Goal: Information Seeking & Learning: Compare options

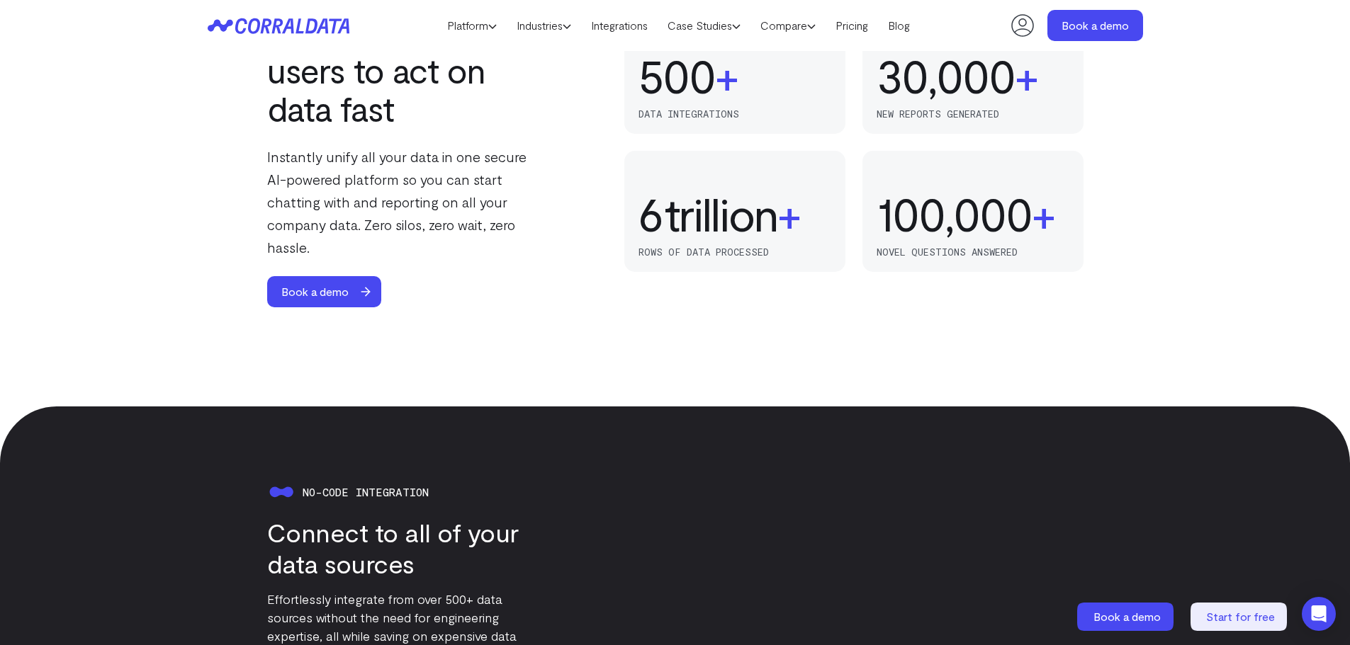
scroll to position [653, 0]
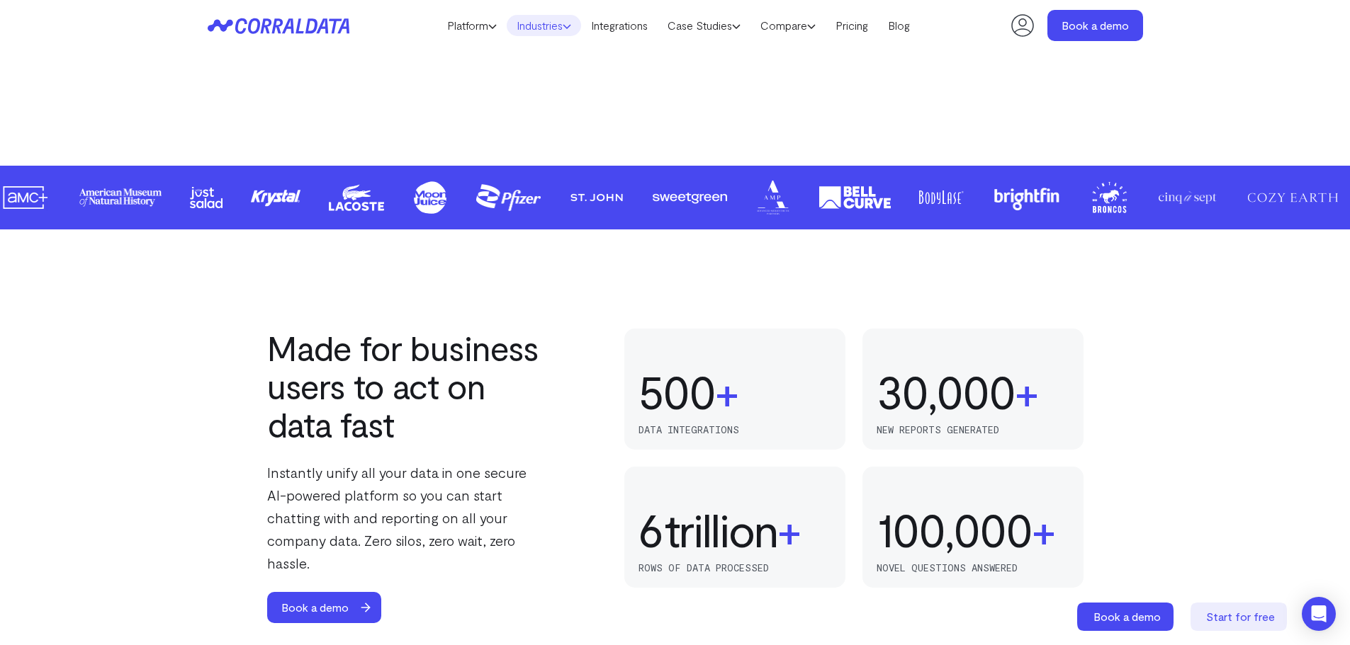
click at [563, 21] on link "Industries" at bounding box center [544, 25] width 74 height 21
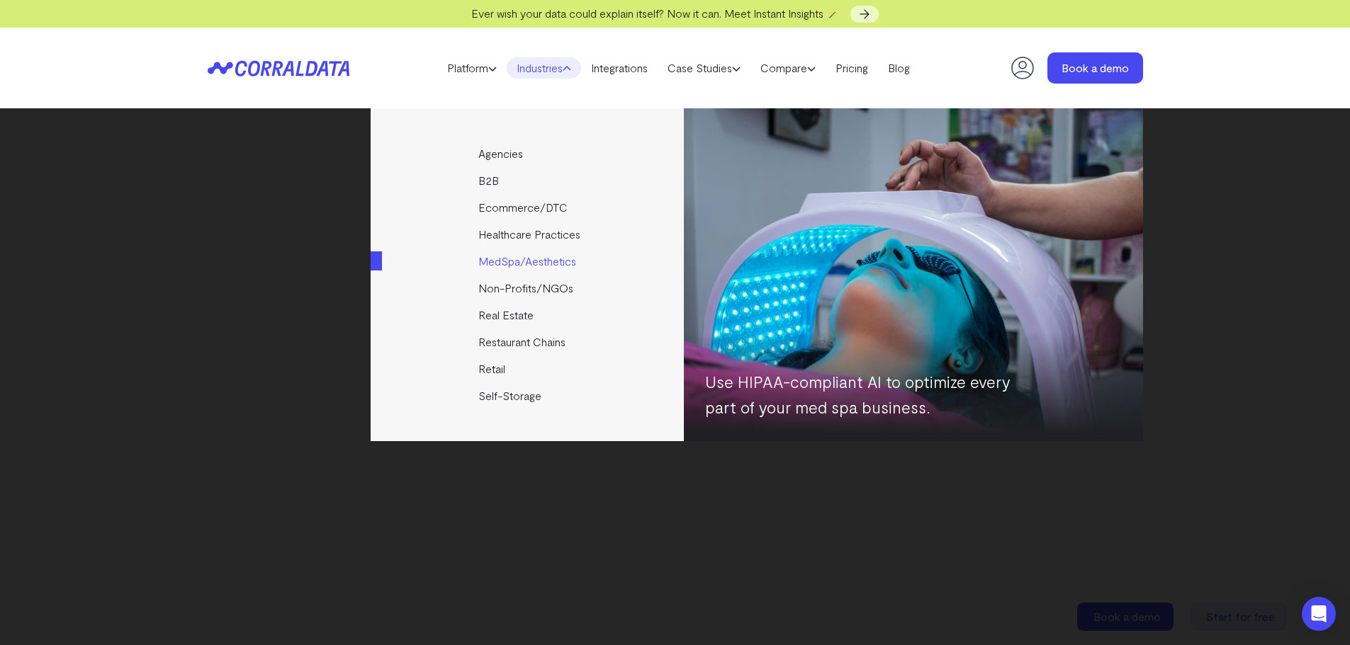
click at [495, 260] on link "MedSpa/Aesthetics" at bounding box center [528, 261] width 315 height 27
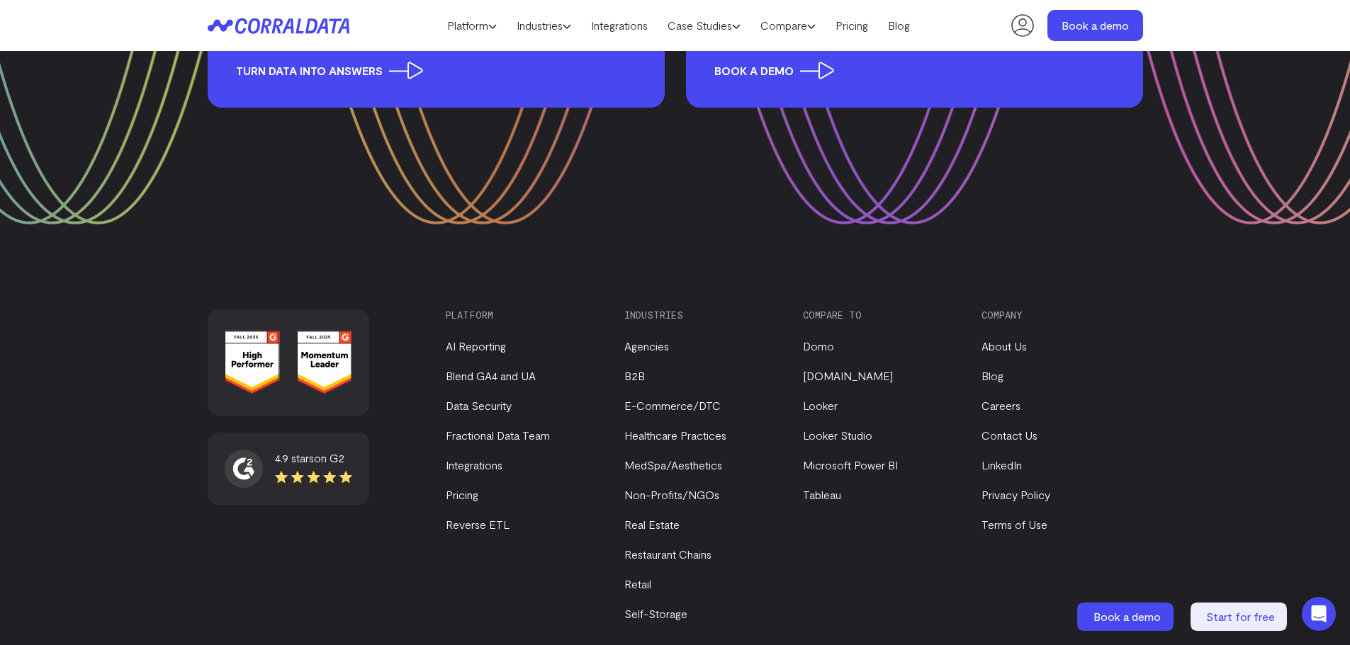
scroll to position [5778, 0]
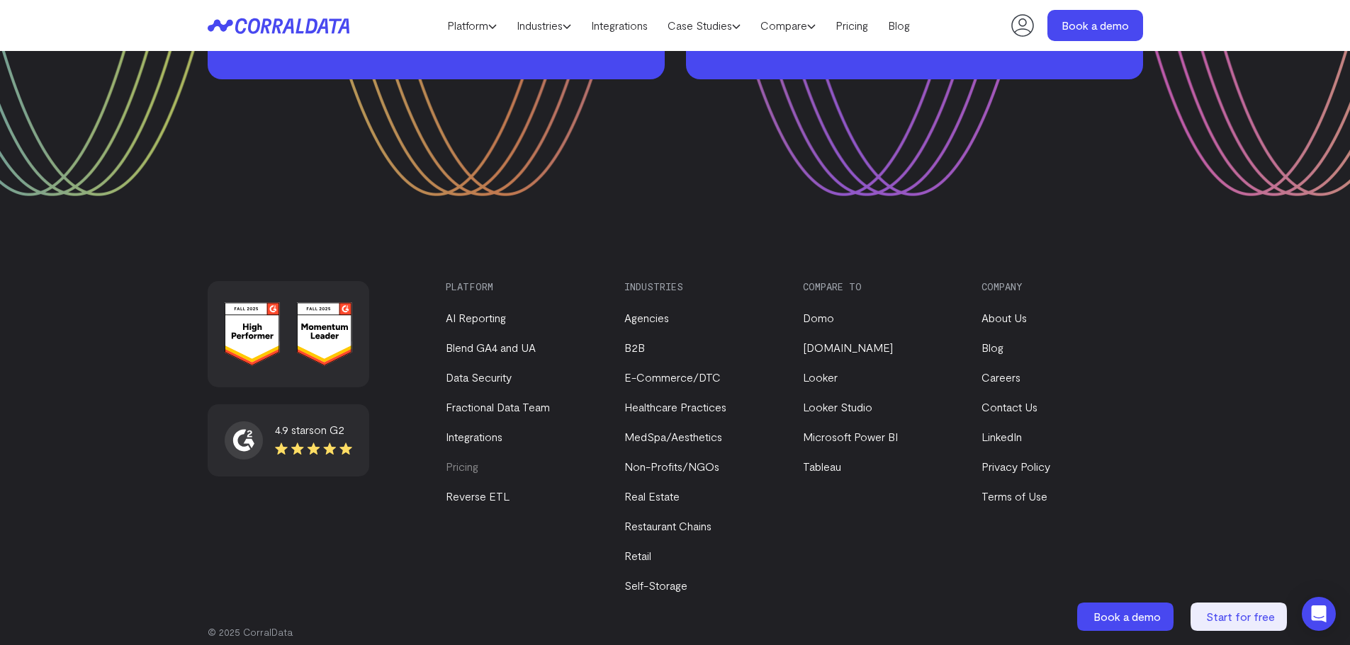
click at [464, 460] on link "Pricing" at bounding box center [462, 466] width 33 height 13
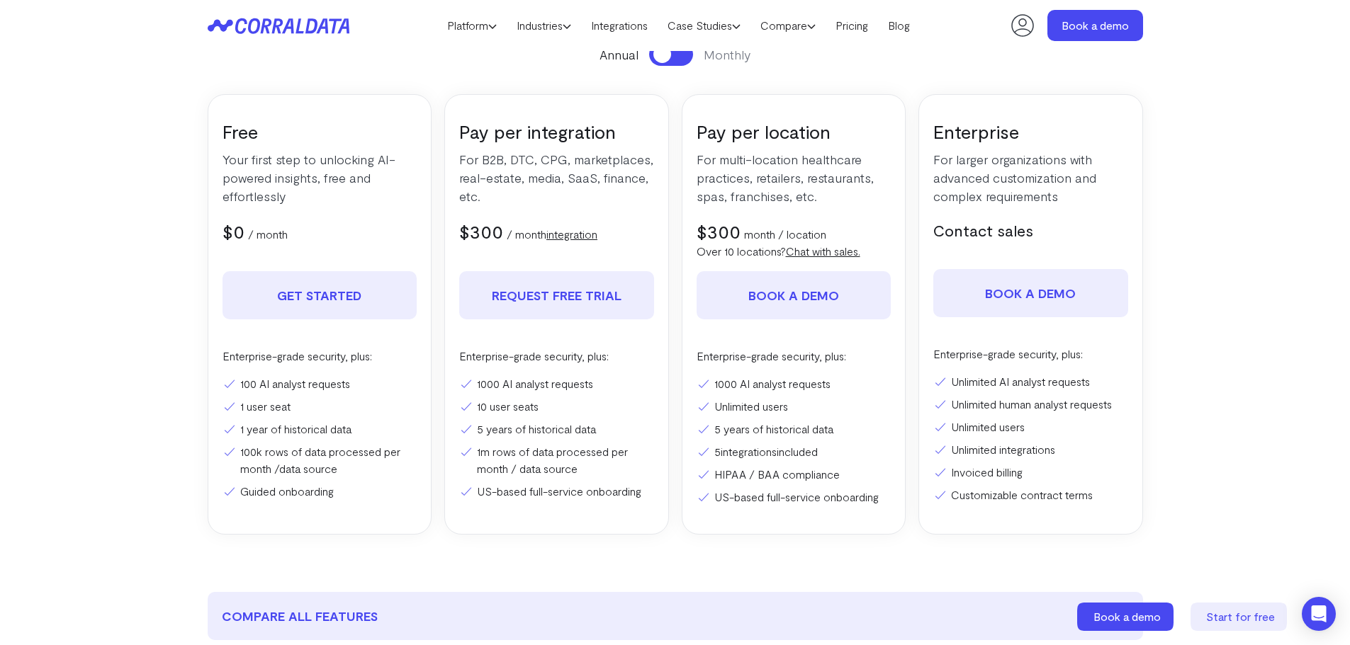
scroll to position [215, 0]
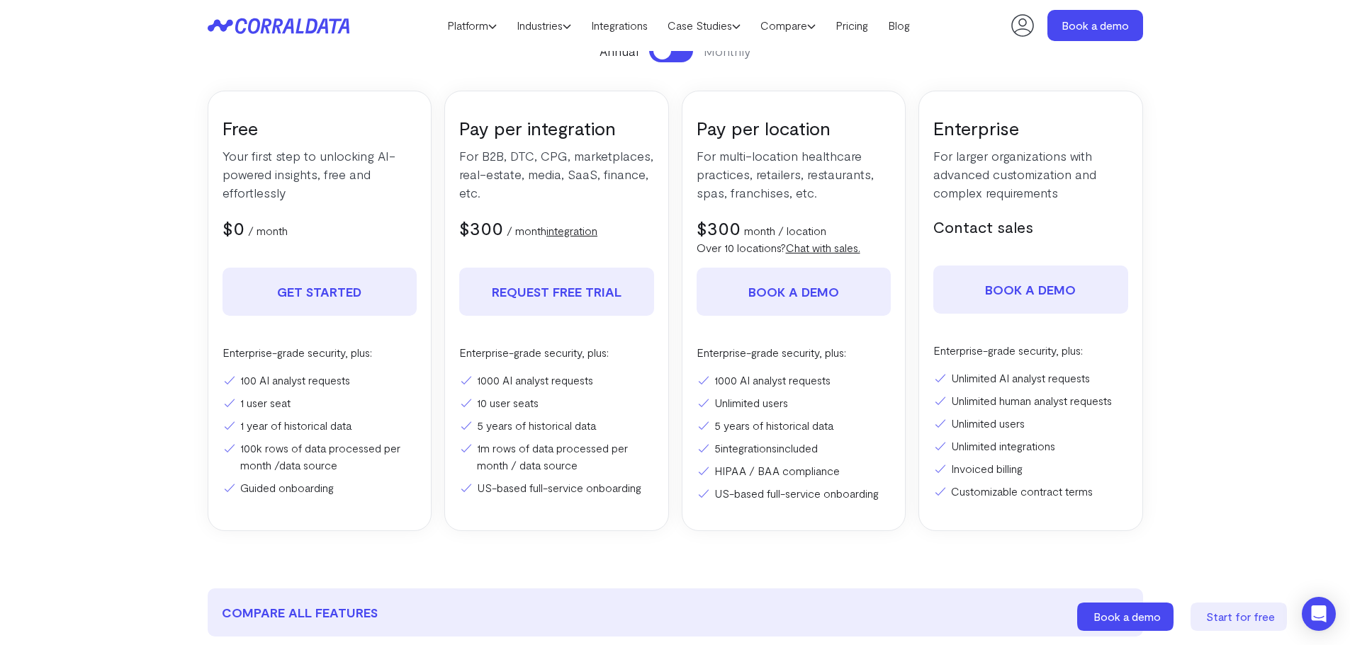
click at [742, 449] on link "integrations" at bounding box center [749, 447] width 56 height 13
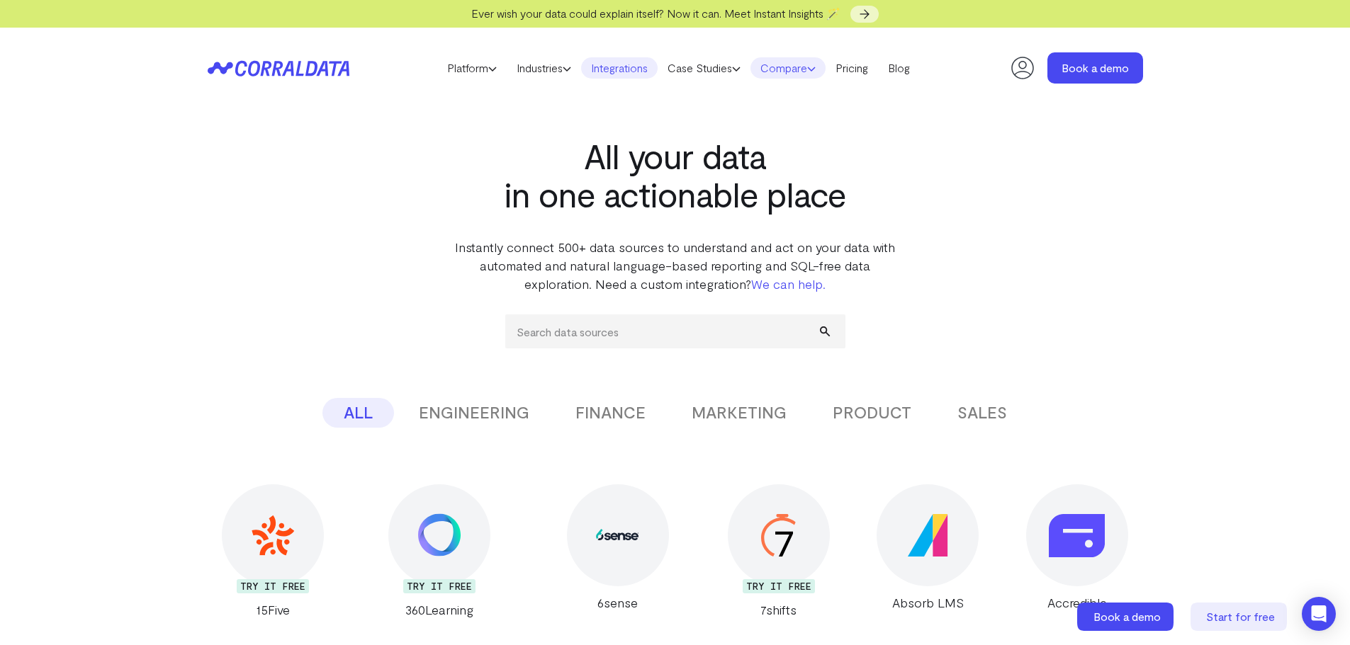
click at [815, 72] on link "Compare" at bounding box center [787, 67] width 75 height 21
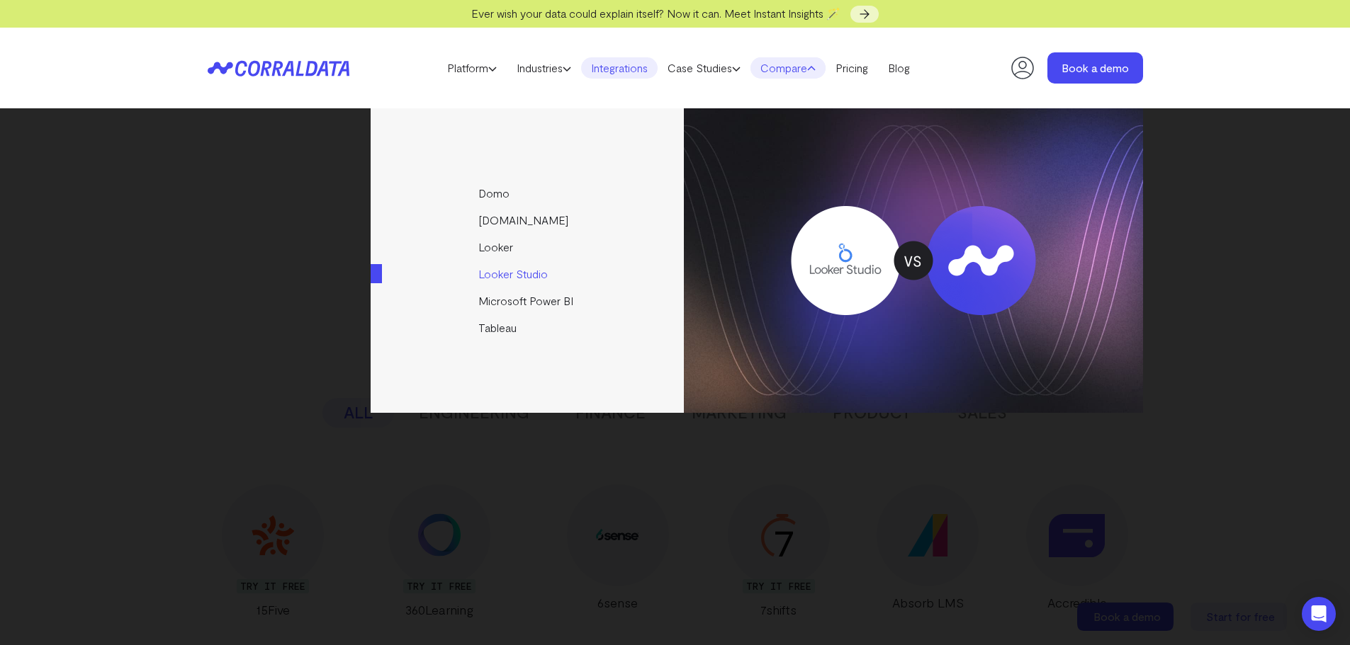
click at [505, 269] on link "Looker Studio" at bounding box center [528, 274] width 315 height 27
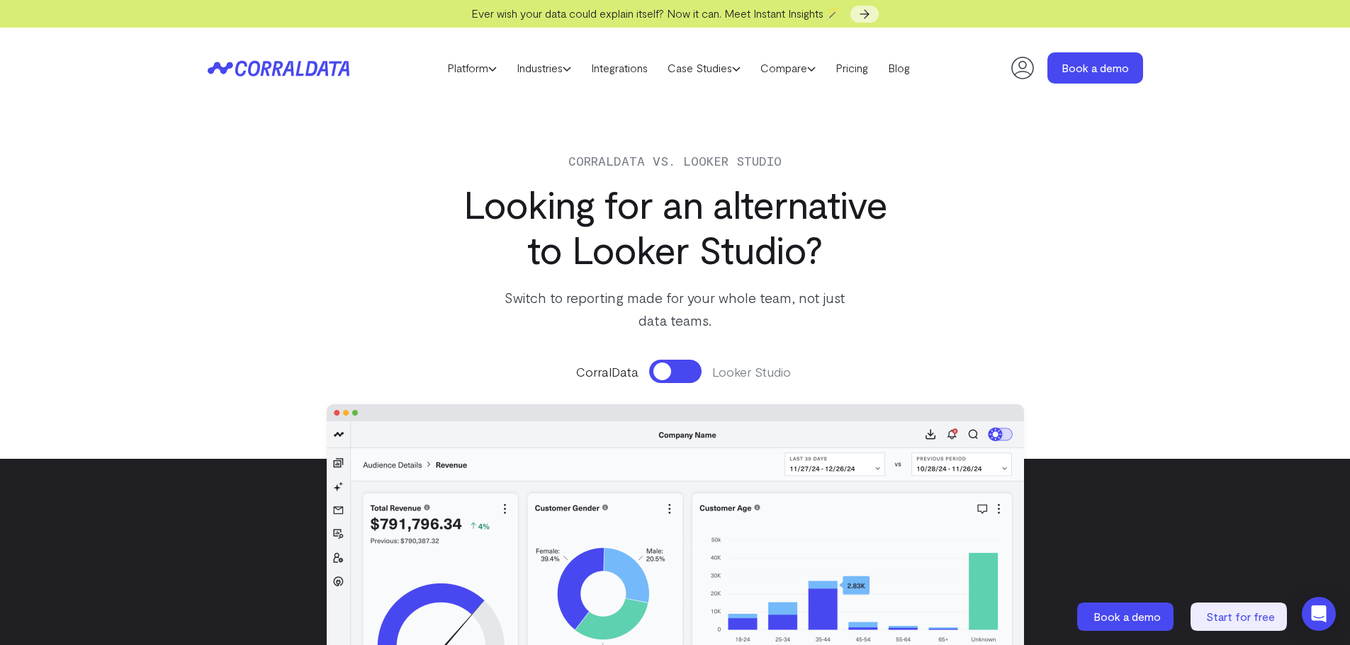
click at [684, 375] on button at bounding box center [675, 371] width 52 height 23
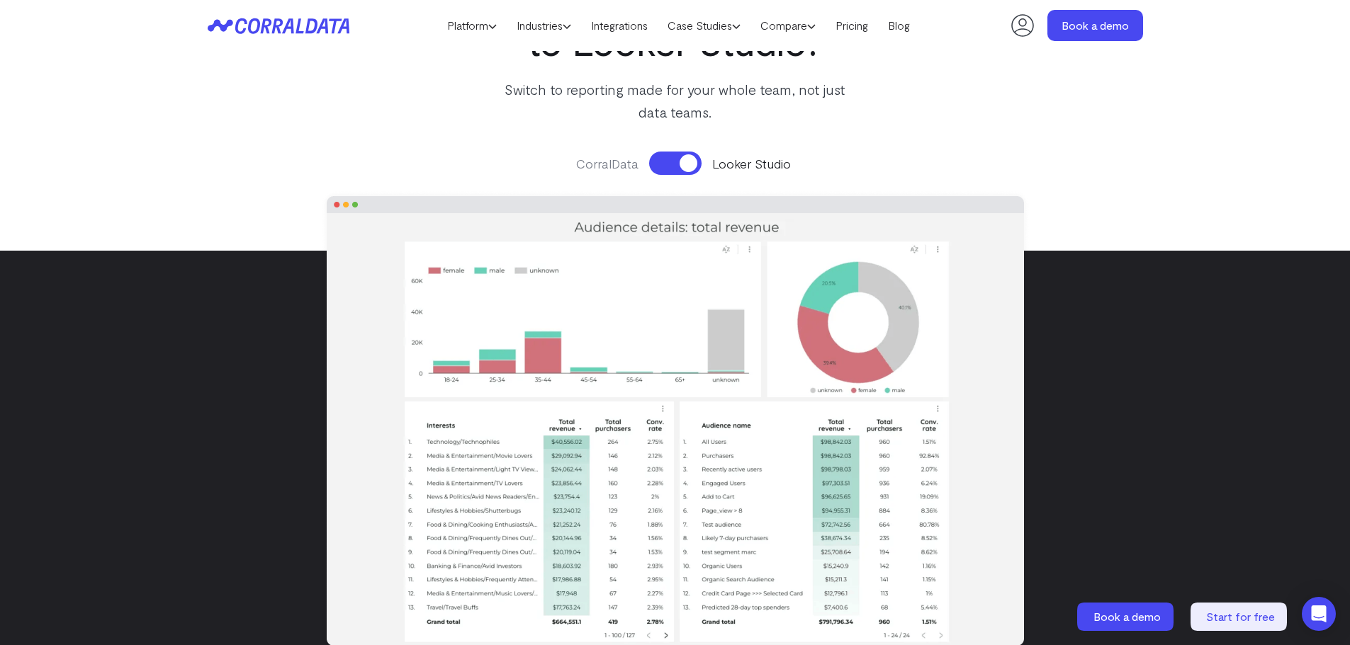
scroll to position [179, 0]
click at [663, 164] on button at bounding box center [675, 162] width 52 height 23
